Goal: Obtain resource: Obtain resource

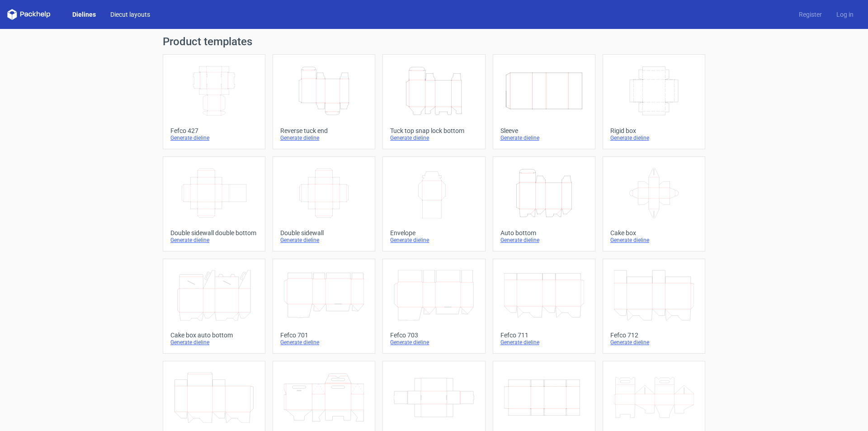
click at [129, 14] on link "Diecut layouts" at bounding box center [130, 14] width 54 height 9
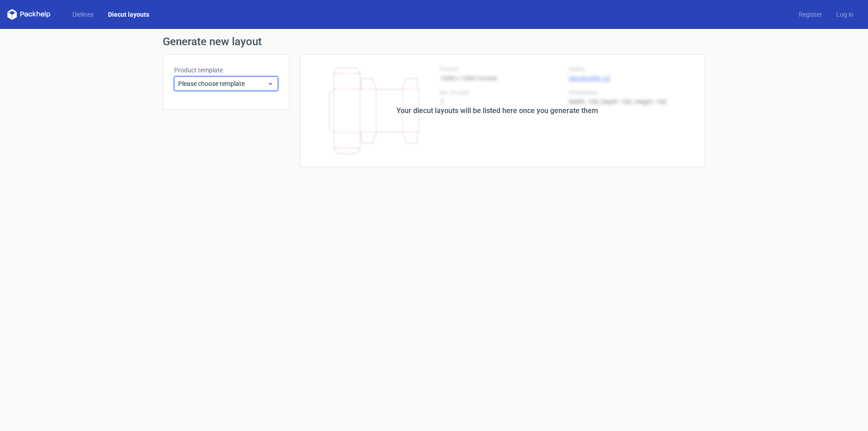
click at [250, 86] on span "Please choose template" at bounding box center [222, 83] width 89 height 9
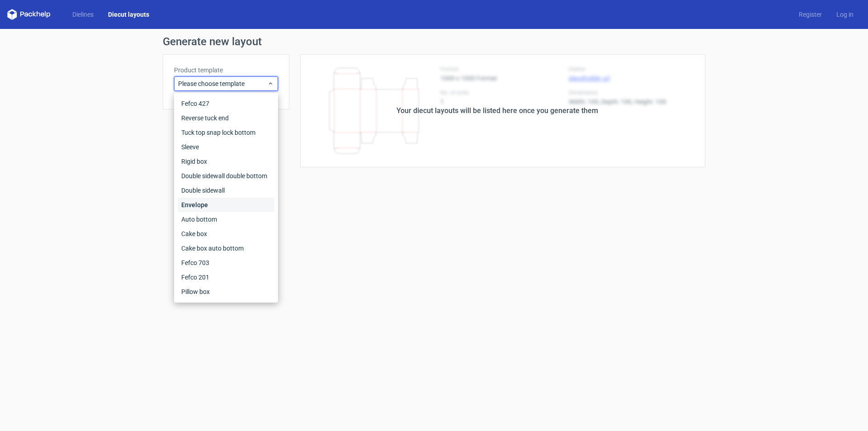
click at [222, 203] on div "Envelope" at bounding box center [226, 205] width 97 height 14
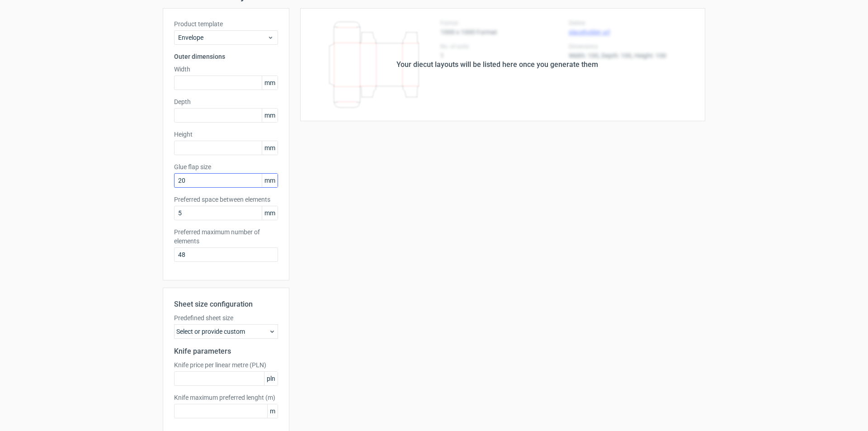
scroll to position [89, 0]
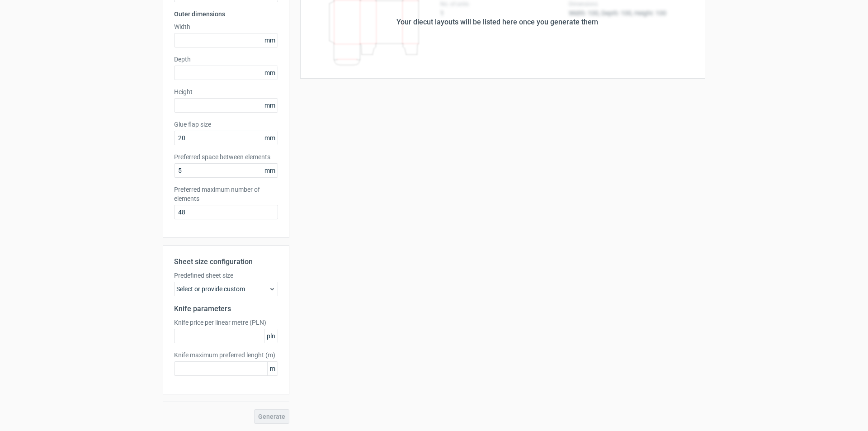
click at [250, 288] on div "Select or provide custom" at bounding box center [226, 289] width 104 height 14
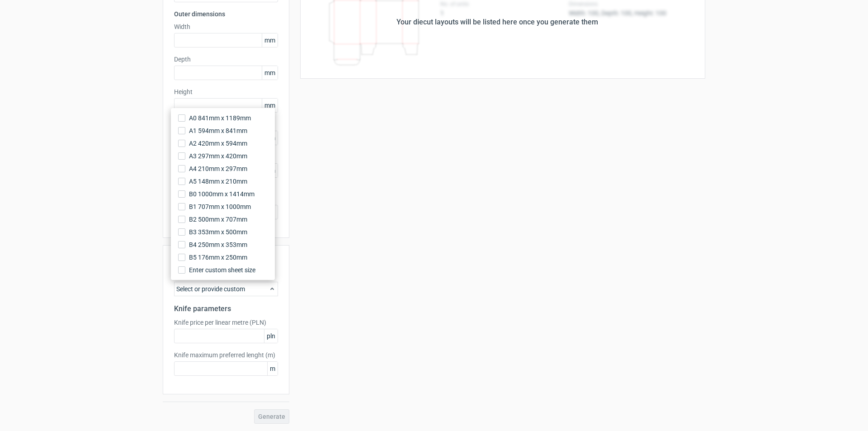
click at [250, 288] on div "Select or provide custom" at bounding box center [226, 289] width 104 height 14
click at [238, 289] on div "Select or provide custom" at bounding box center [226, 289] width 104 height 14
click at [352, 298] on div "Your diecut layouts will be listed here once you generate them Height Depth Wid…" at bounding box center [497, 195] width 416 height 458
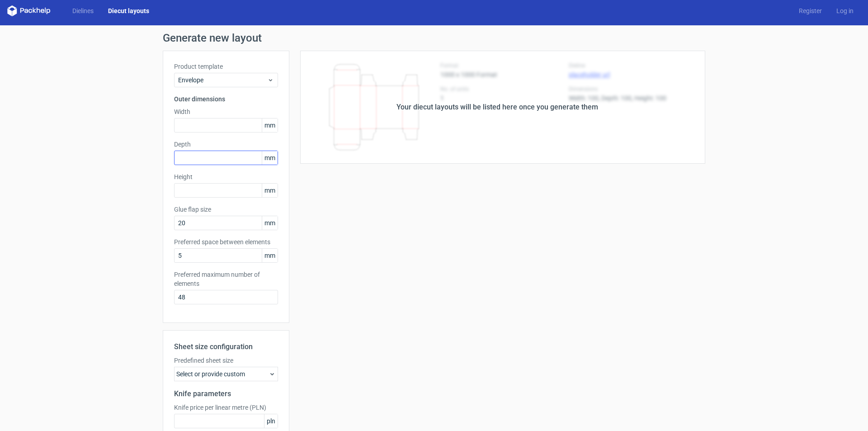
scroll to position [0, 0]
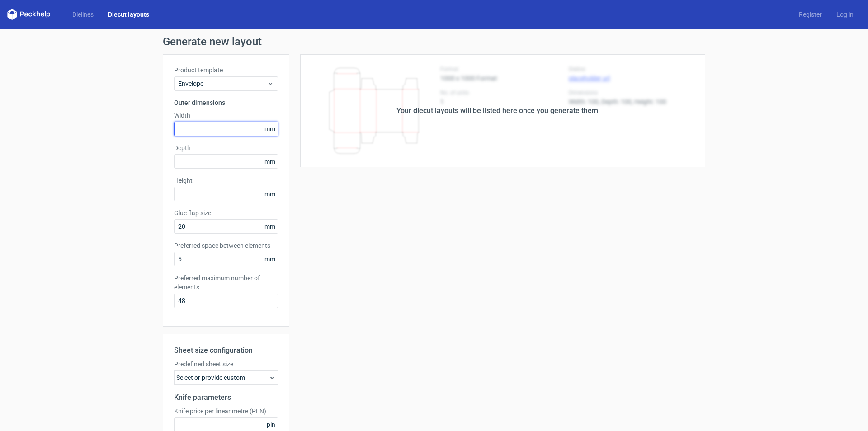
click at [196, 128] on input "text" at bounding box center [226, 129] width 104 height 14
click at [271, 129] on span "mm" at bounding box center [270, 129] width 16 height 14
drag, startPoint x: 271, startPoint y: 129, endPoint x: 203, endPoint y: 137, distance: 68.8
click at [203, 137] on div "Product template Envelope Outer dimensions Width mm Depth mm Height mm Glue fla…" at bounding box center [226, 190] width 127 height 272
click at [272, 128] on span "mm" at bounding box center [270, 129] width 16 height 14
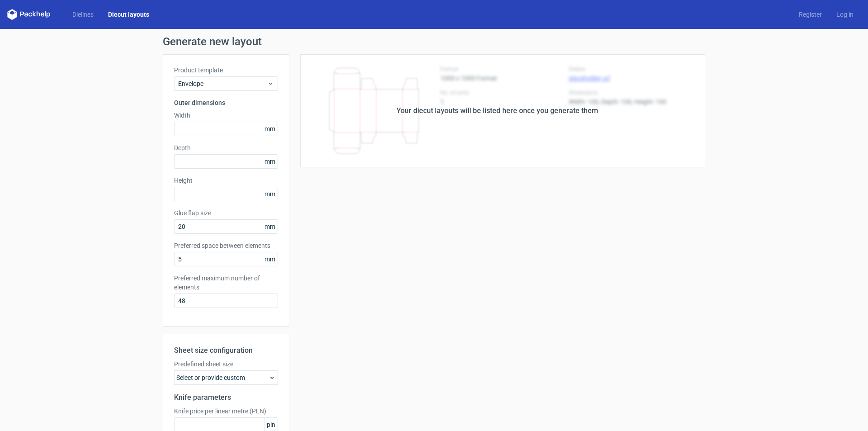
click at [268, 131] on span "mm" at bounding box center [270, 129] width 16 height 14
drag, startPoint x: 273, startPoint y: 128, endPoint x: 264, endPoint y: 128, distance: 9.0
click at [264, 128] on span "mm" at bounding box center [270, 129] width 16 height 14
click at [273, 128] on span "mm" at bounding box center [270, 129] width 16 height 14
click at [198, 125] on input "text" at bounding box center [226, 129] width 104 height 14
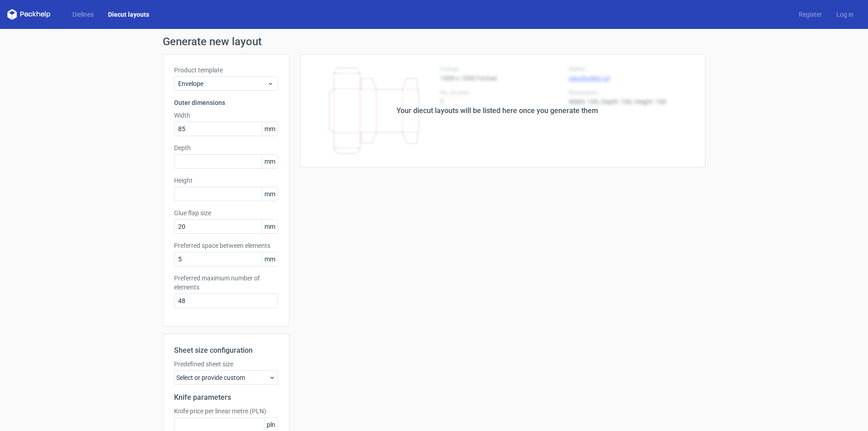
drag, startPoint x: 316, startPoint y: 79, endPoint x: 279, endPoint y: 100, distance: 43.5
click at [316, 80] on div "Your diecut layouts will be listed here once you generate them" at bounding box center [497, 110] width 416 height 113
click at [203, 132] on input "85" at bounding box center [226, 129] width 104 height 14
type input "8"
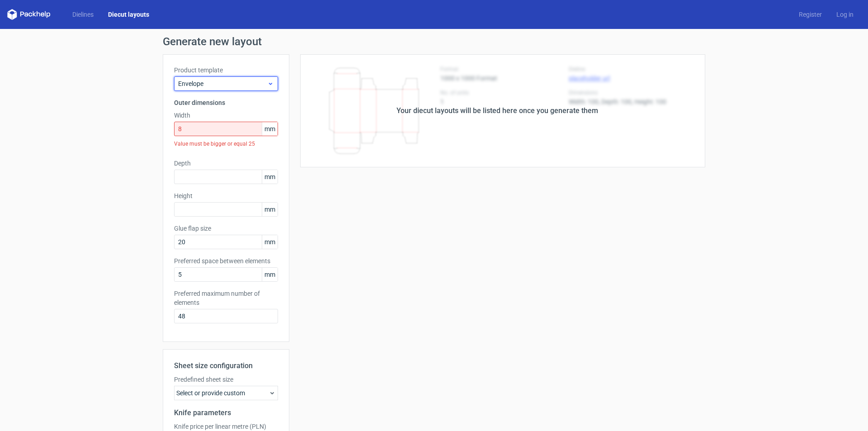
click at [244, 80] on span "Envelope" at bounding box center [222, 83] width 89 height 9
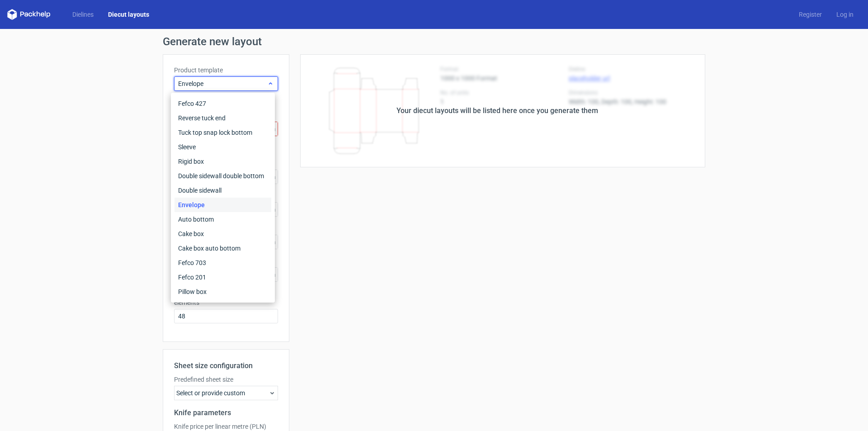
click at [244, 80] on span "Envelope" at bounding box center [222, 83] width 89 height 9
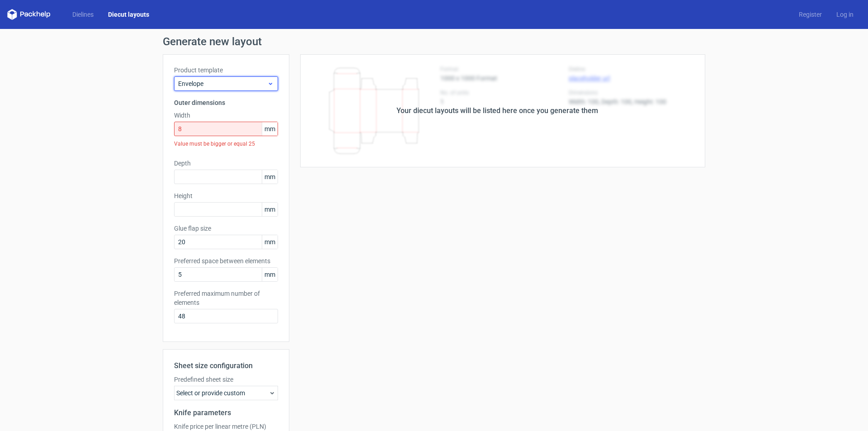
click at [244, 80] on span "Envelope" at bounding box center [222, 83] width 89 height 9
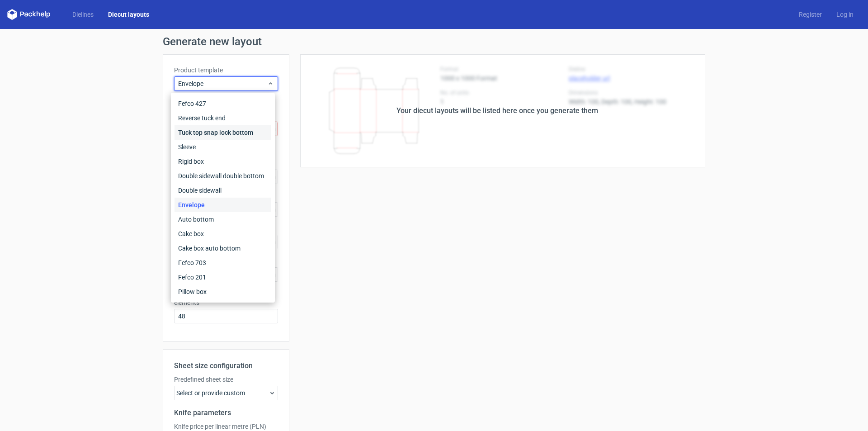
click at [204, 137] on div "Tuck top snap lock bottom" at bounding box center [223, 132] width 97 height 14
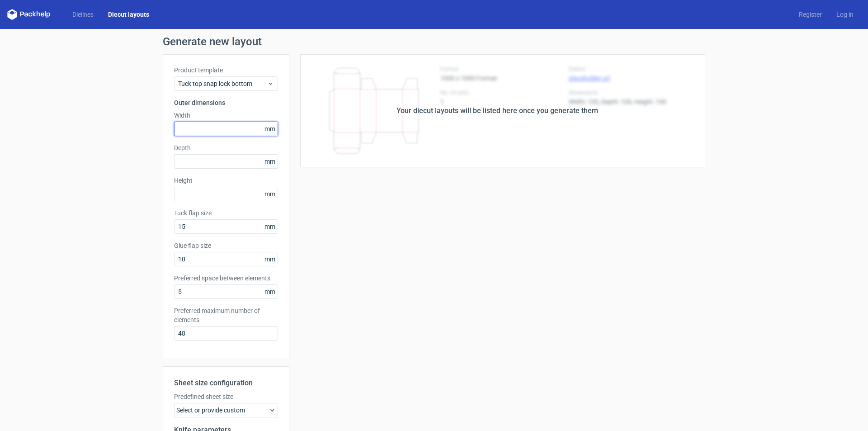
click at [227, 136] on input "text" at bounding box center [226, 129] width 104 height 14
click at [23, 13] on icon at bounding box center [22, 14] width 4 height 5
click at [87, 12] on link "Dielines" at bounding box center [83, 14] width 36 height 9
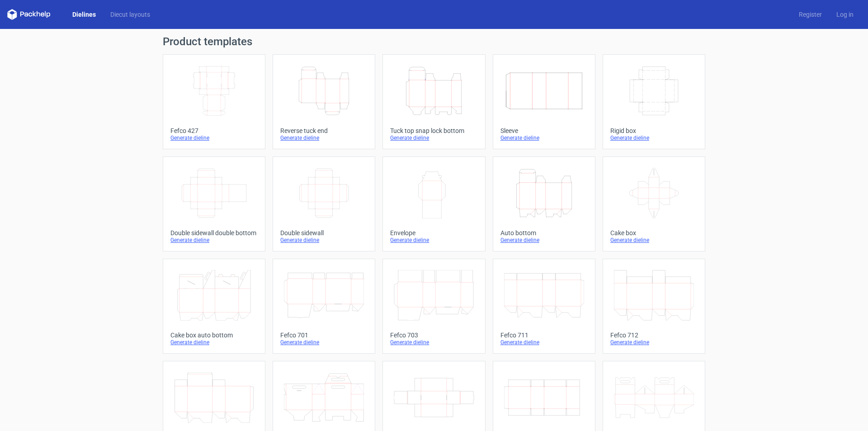
click at [32, 10] on icon at bounding box center [28, 14] width 43 height 11
click at [35, 12] on icon at bounding box center [28, 14] width 43 height 11
click at [137, 18] on link "Diecut layouts" at bounding box center [130, 14] width 54 height 9
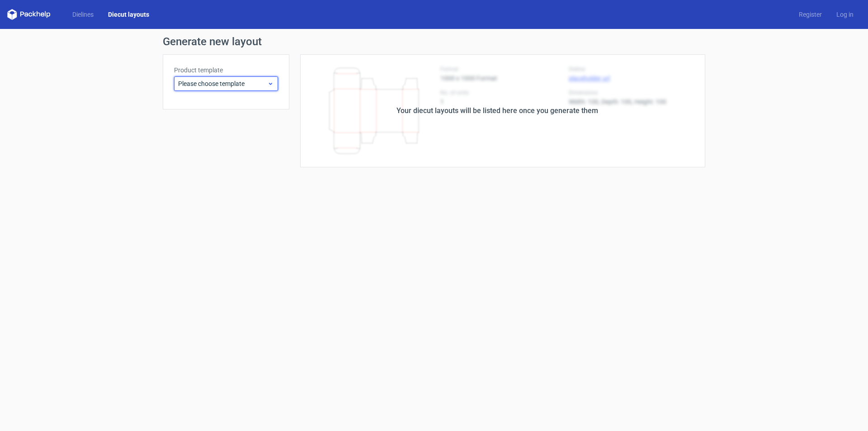
click at [239, 84] on span "Please choose template" at bounding box center [222, 83] width 89 height 9
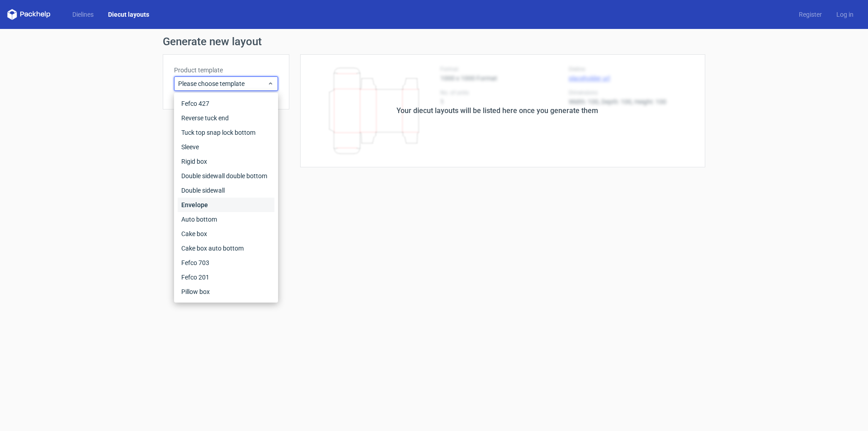
click at [212, 206] on div "Envelope" at bounding box center [226, 205] width 97 height 14
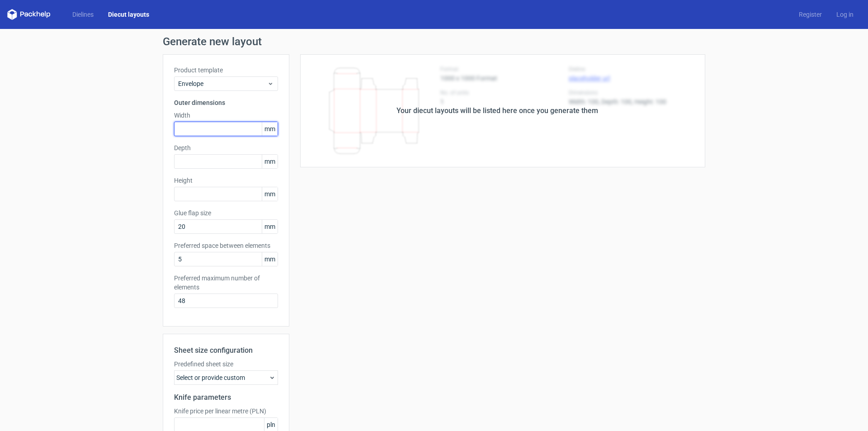
click at [220, 127] on input "text" at bounding box center [226, 129] width 104 height 14
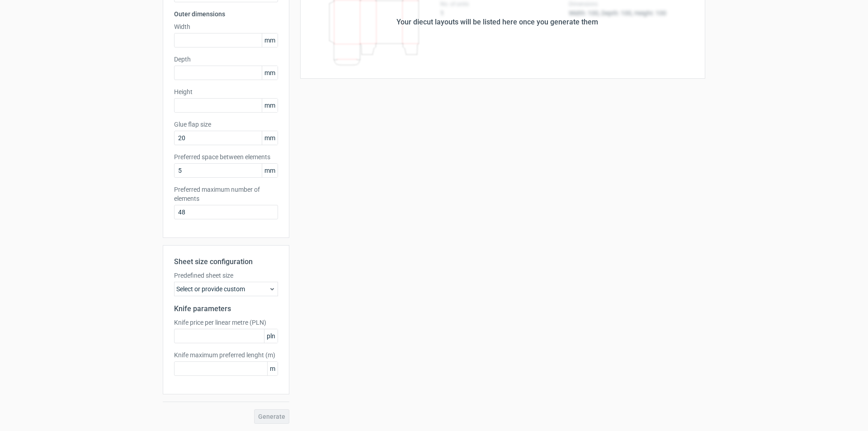
click at [251, 293] on div "Select or provide custom" at bounding box center [226, 289] width 104 height 14
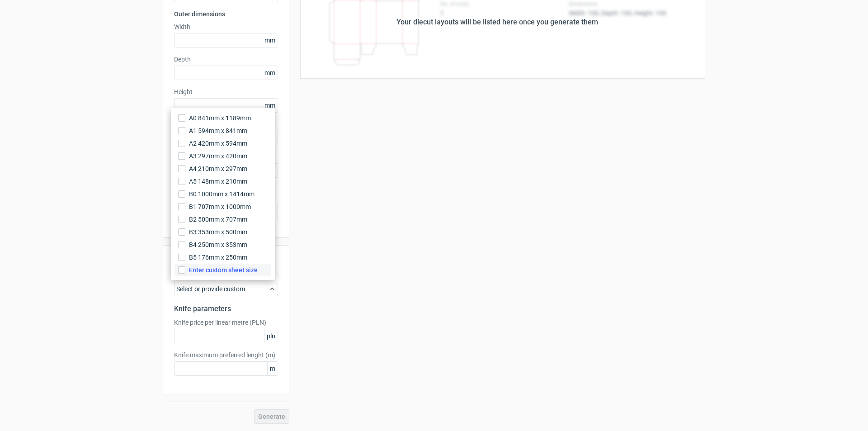
click at [186, 271] on label "Enter custom sheet size" at bounding box center [223, 270] width 97 height 13
click at [185, 271] on input "Enter custom sheet size" at bounding box center [181, 269] width 7 height 7
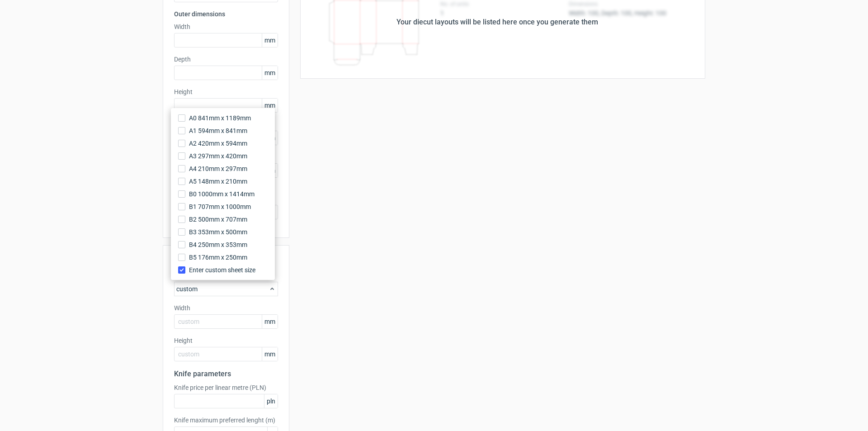
click at [366, 275] on div "Your diecut layouts will be listed here once you generate them Height Depth Wid…" at bounding box center [497, 227] width 416 height 523
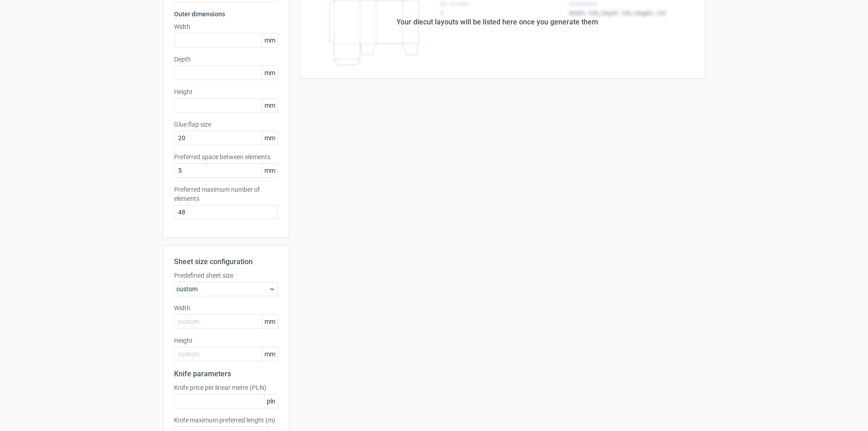
click at [269, 288] on icon at bounding box center [272, 288] width 7 height 7
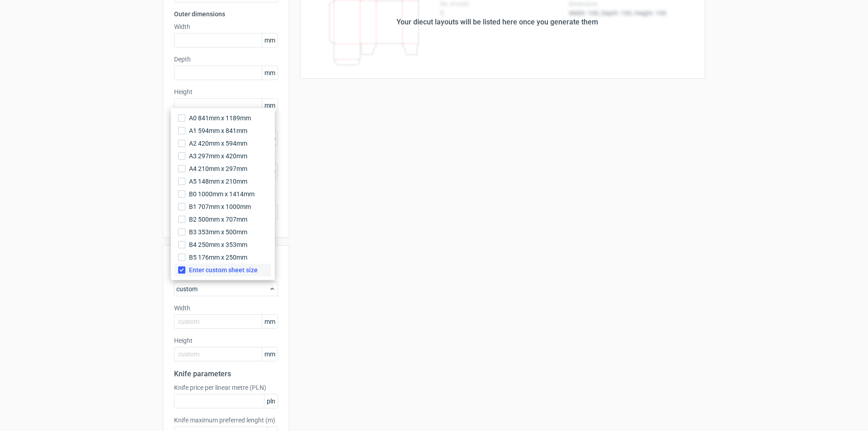
click at [186, 269] on label "Enter custom sheet size" at bounding box center [223, 270] width 97 height 13
click at [185, 269] on input "Enter custom sheet size" at bounding box center [181, 269] width 7 height 7
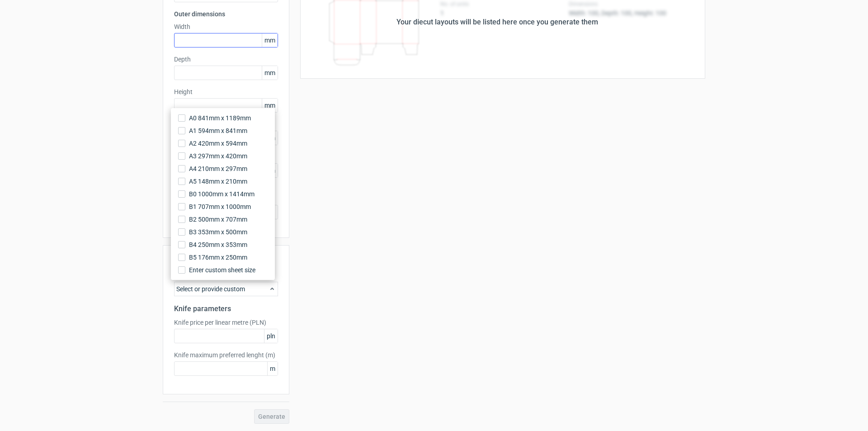
drag, startPoint x: 206, startPoint y: 47, endPoint x: 202, endPoint y: 35, distance: 12.9
click at [203, 40] on div "Product template Envelope Outer dimensions Width mm Depth mm Height mm Glue fla…" at bounding box center [226, 102] width 127 height 272
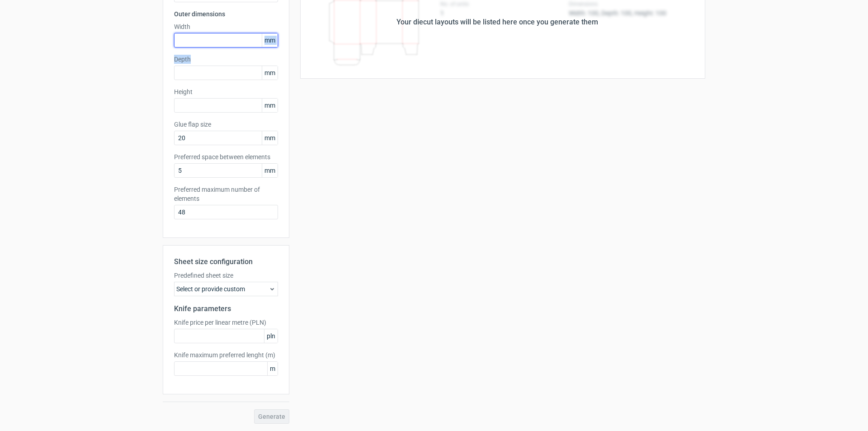
click at [201, 35] on input "text" at bounding box center [226, 40] width 104 height 14
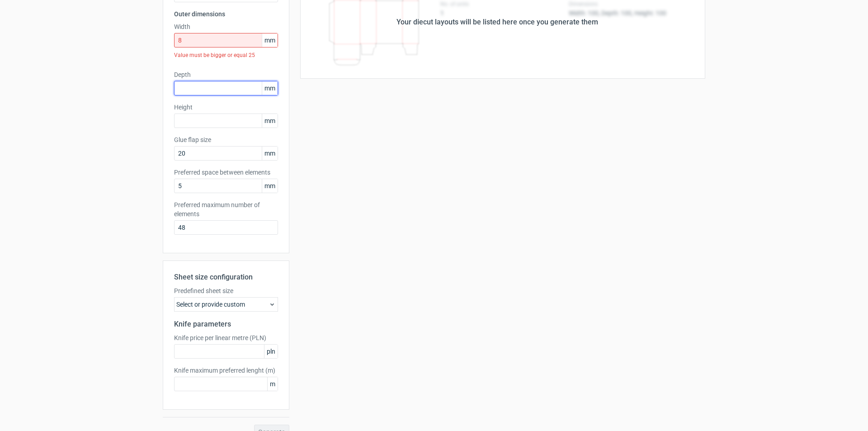
drag, startPoint x: 205, startPoint y: 88, endPoint x: 116, endPoint y: 112, distance: 91.8
click at [116, 112] on div "Generate new layout Product template Envelope Outer dimensions Width 8 mm Value…" at bounding box center [434, 193] width 868 height 506
drag, startPoint x: 203, startPoint y: 35, endPoint x: 90, endPoint y: 82, distance: 121.4
click at [69, 72] on div "Generate new layout Product template Envelope Outer dimensions Width 8 mm Value…" at bounding box center [434, 193] width 868 height 506
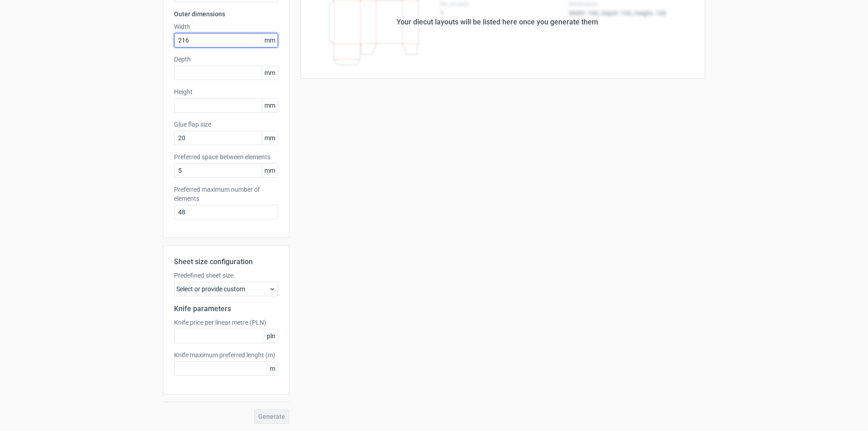
type input "216"
click at [197, 109] on input "text" at bounding box center [226, 105] width 104 height 14
type input "102"
click at [259, 287] on div "Select or provide custom" at bounding box center [226, 289] width 104 height 14
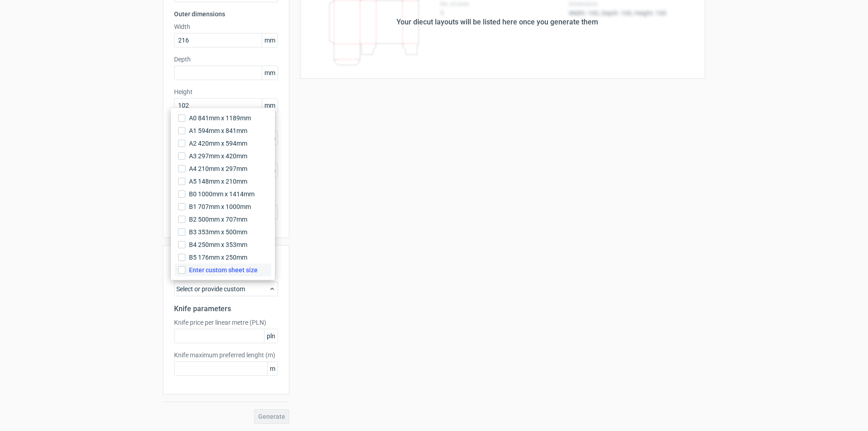
click at [186, 272] on label "Enter custom sheet size" at bounding box center [223, 270] width 97 height 13
click at [185, 272] on input "Enter custom sheet size" at bounding box center [181, 269] width 7 height 7
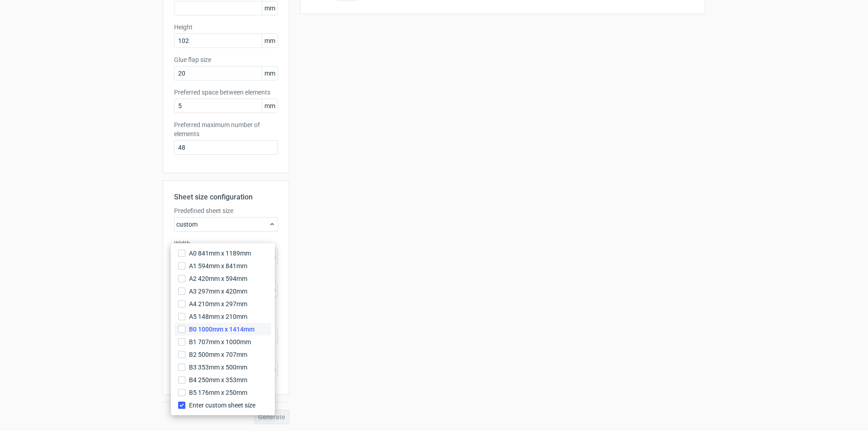
scroll to position [154, 0]
click at [331, 260] on div "Your diecut layouts will be listed here once you generate them Height Depth Wid…" at bounding box center [497, 162] width 416 height 523
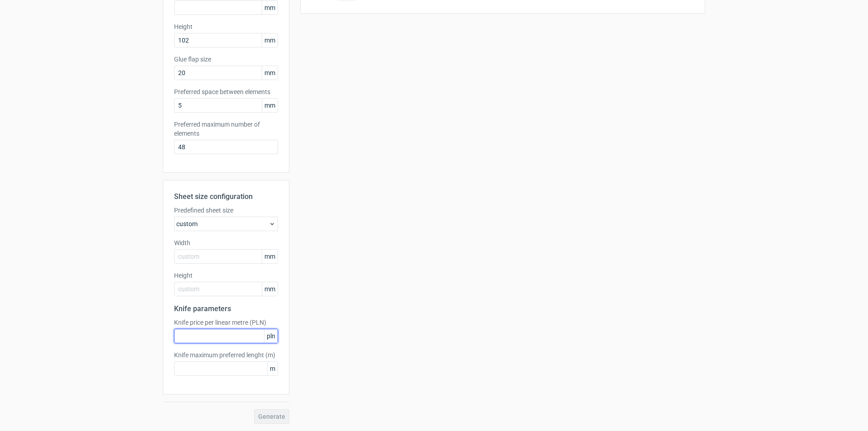
click at [250, 339] on input "text" at bounding box center [226, 336] width 104 height 14
click at [269, 415] on div "Generate" at bounding box center [226, 416] width 127 height 14
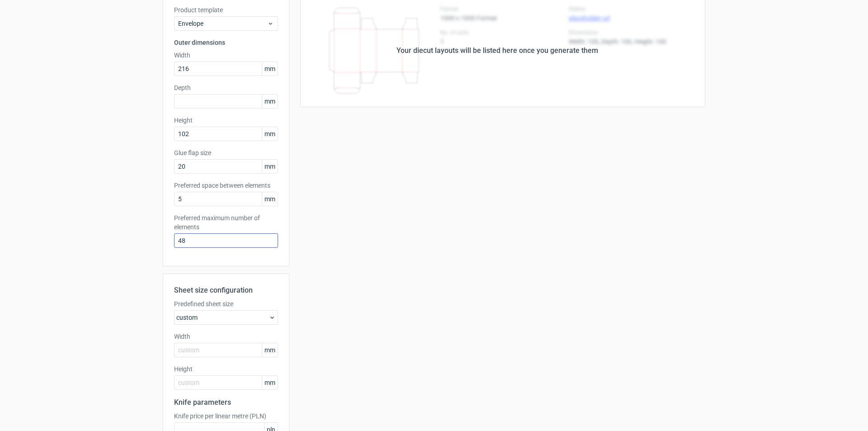
scroll to position [0, 0]
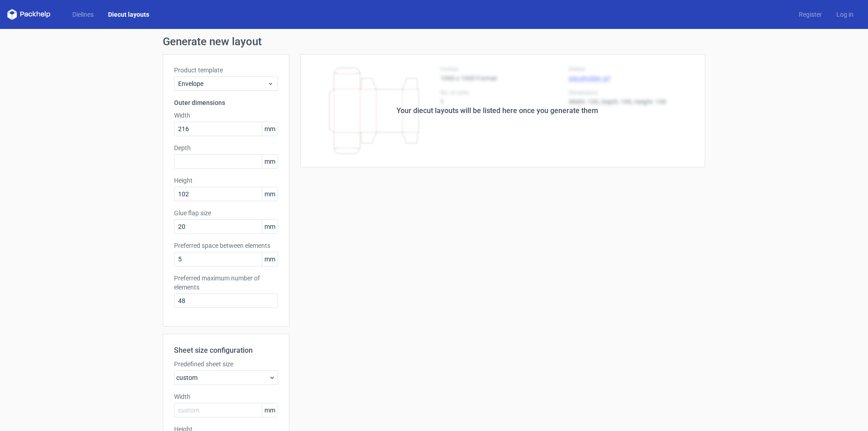
click at [477, 107] on div "Your diecut layouts will be listed here once you generate them" at bounding box center [498, 110] width 202 height 11
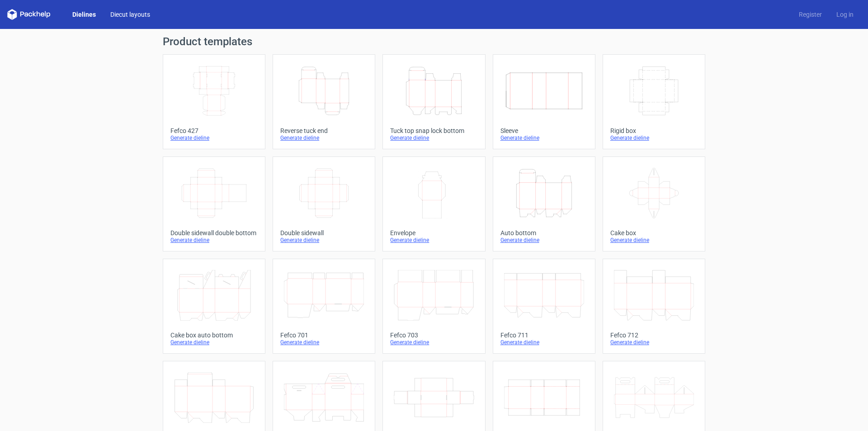
click at [118, 10] on link "Diecut layouts" at bounding box center [130, 14] width 54 height 9
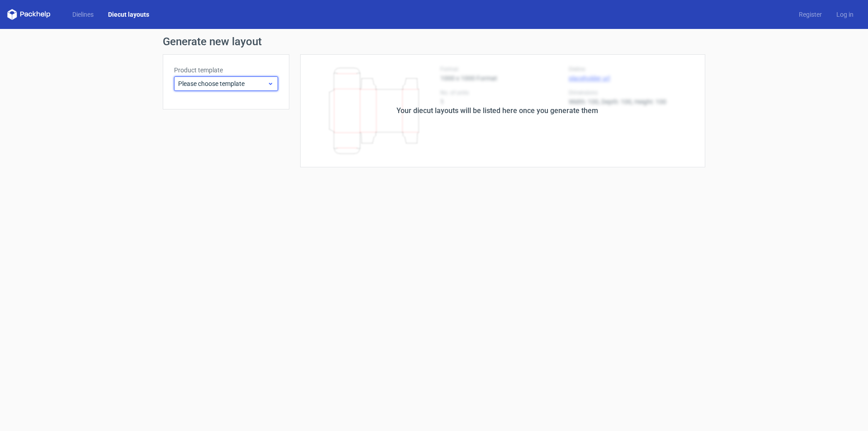
click at [224, 86] on span "Please choose template" at bounding box center [222, 83] width 89 height 9
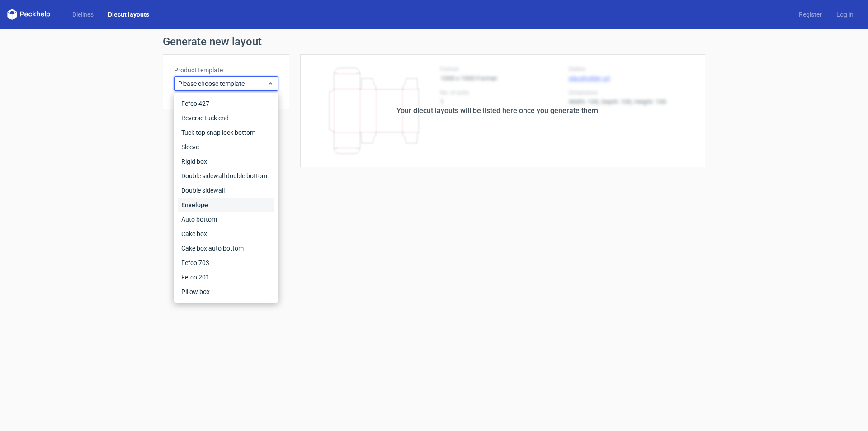
click at [205, 205] on div "Envelope" at bounding box center [226, 205] width 97 height 14
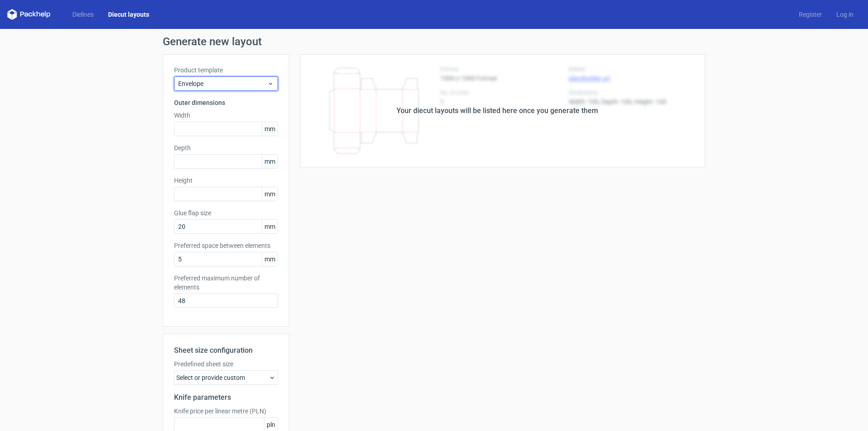
click at [221, 81] on span "Envelope" at bounding box center [222, 83] width 89 height 9
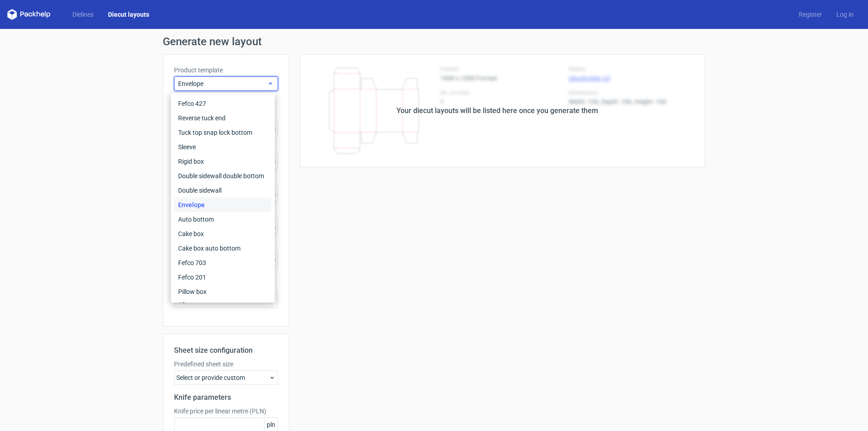
click at [227, 84] on span "Envelope" at bounding box center [222, 83] width 89 height 9
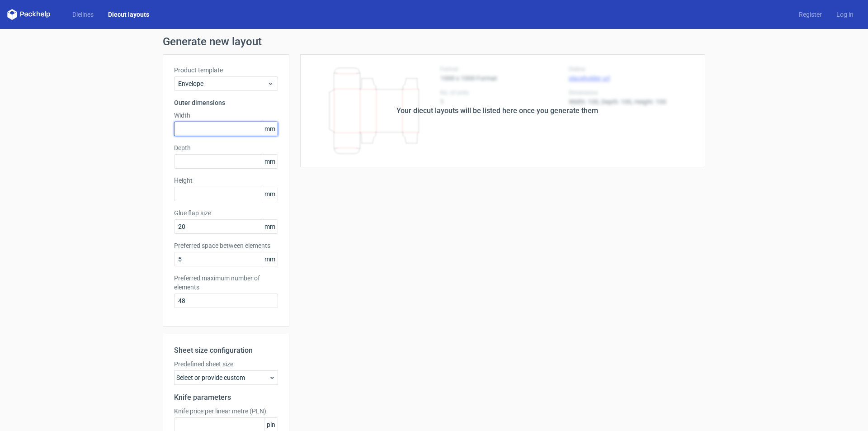
click at [207, 125] on input "text" at bounding box center [226, 129] width 104 height 14
